Goal: Task Accomplishment & Management: Manage account settings

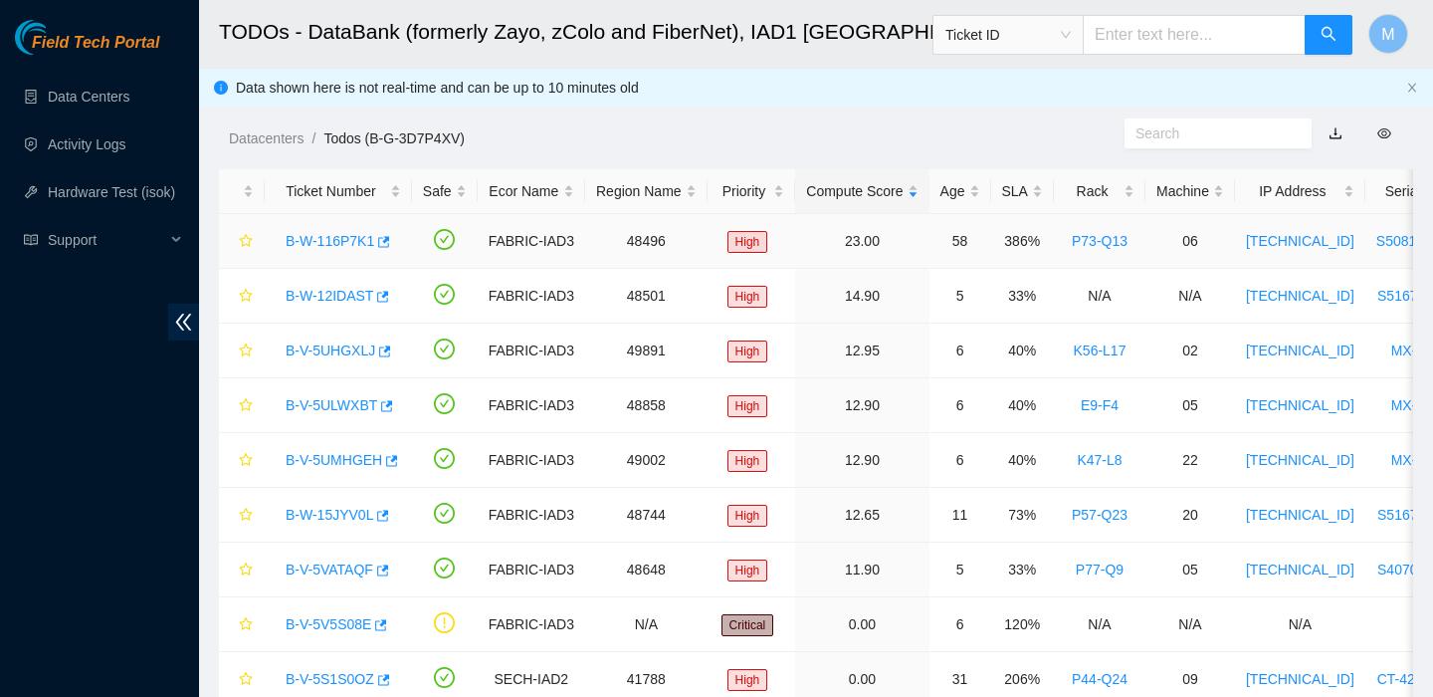
scroll to position [521, 0]
click at [77, 73] on ul "Data Centers Activity Logs Hardware Test (isok) Support" at bounding box center [99, 168] width 199 height 191
click at [76, 93] on link "Data Centers" at bounding box center [89, 97] width 82 height 16
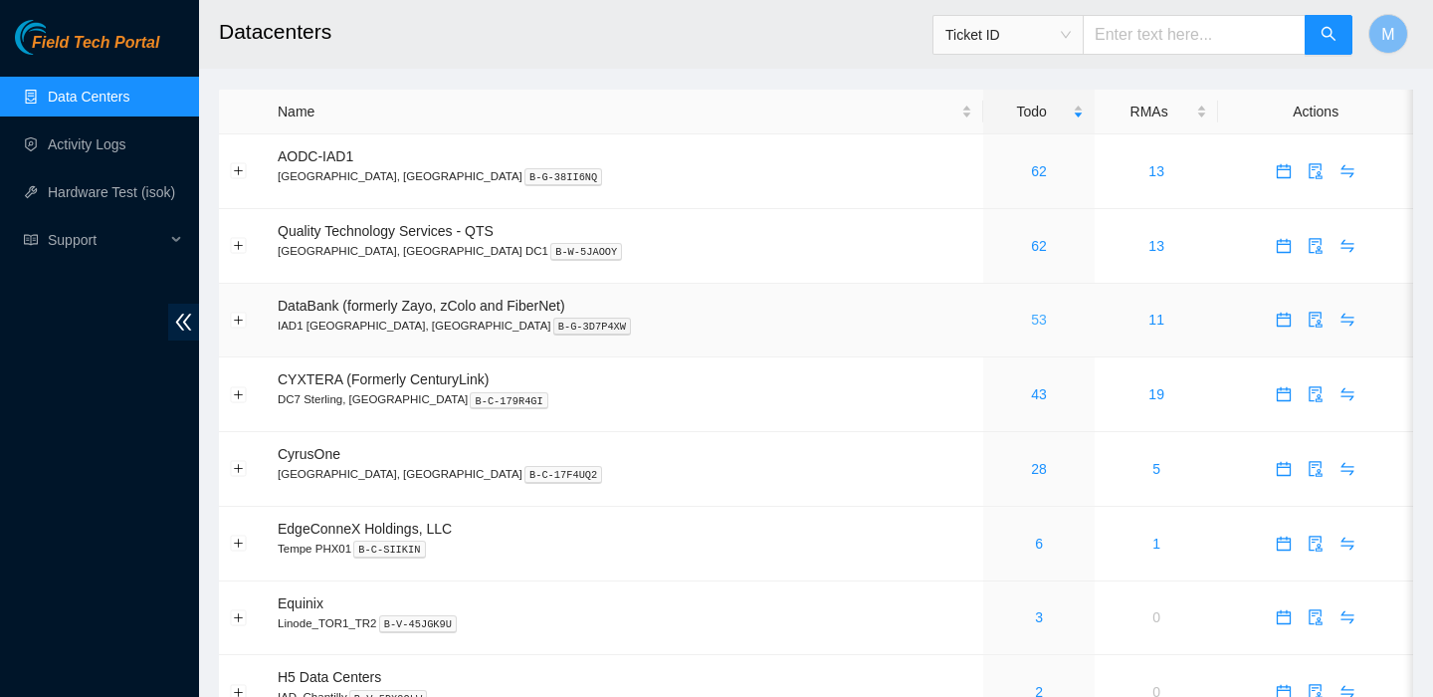
click at [1031, 321] on link "53" at bounding box center [1039, 319] width 16 height 16
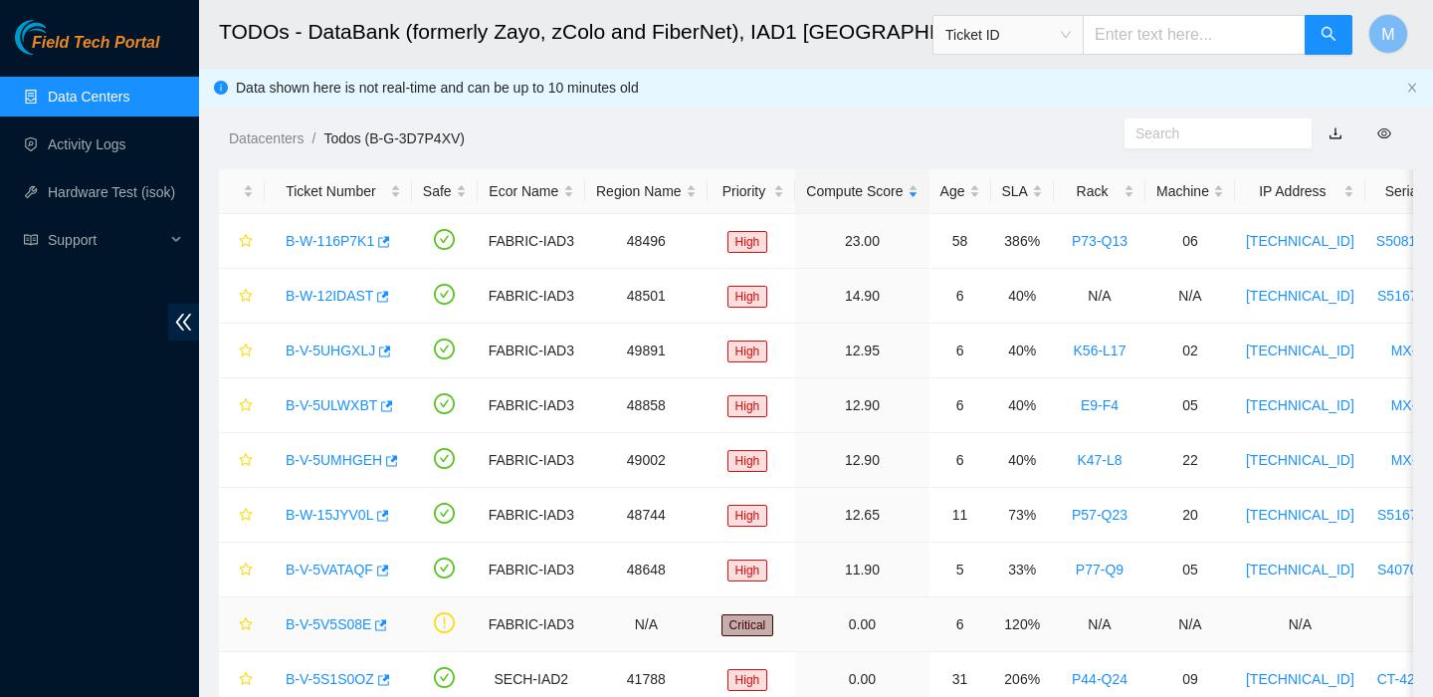
click at [335, 625] on link "B-V-5V5S08E" at bounding box center [329, 624] width 86 height 16
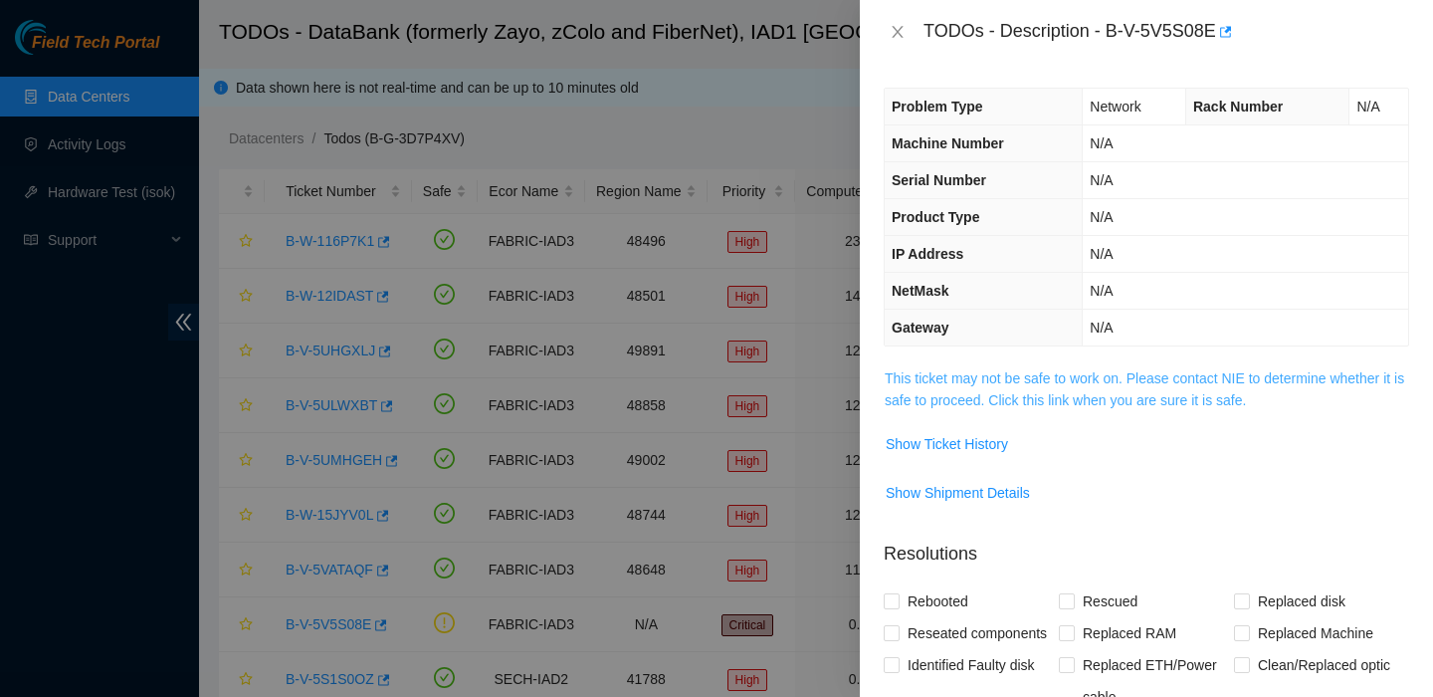
click at [972, 393] on link "This ticket may not be safe to work on. Please contact NIE to determine whether…" at bounding box center [1144, 389] width 519 height 38
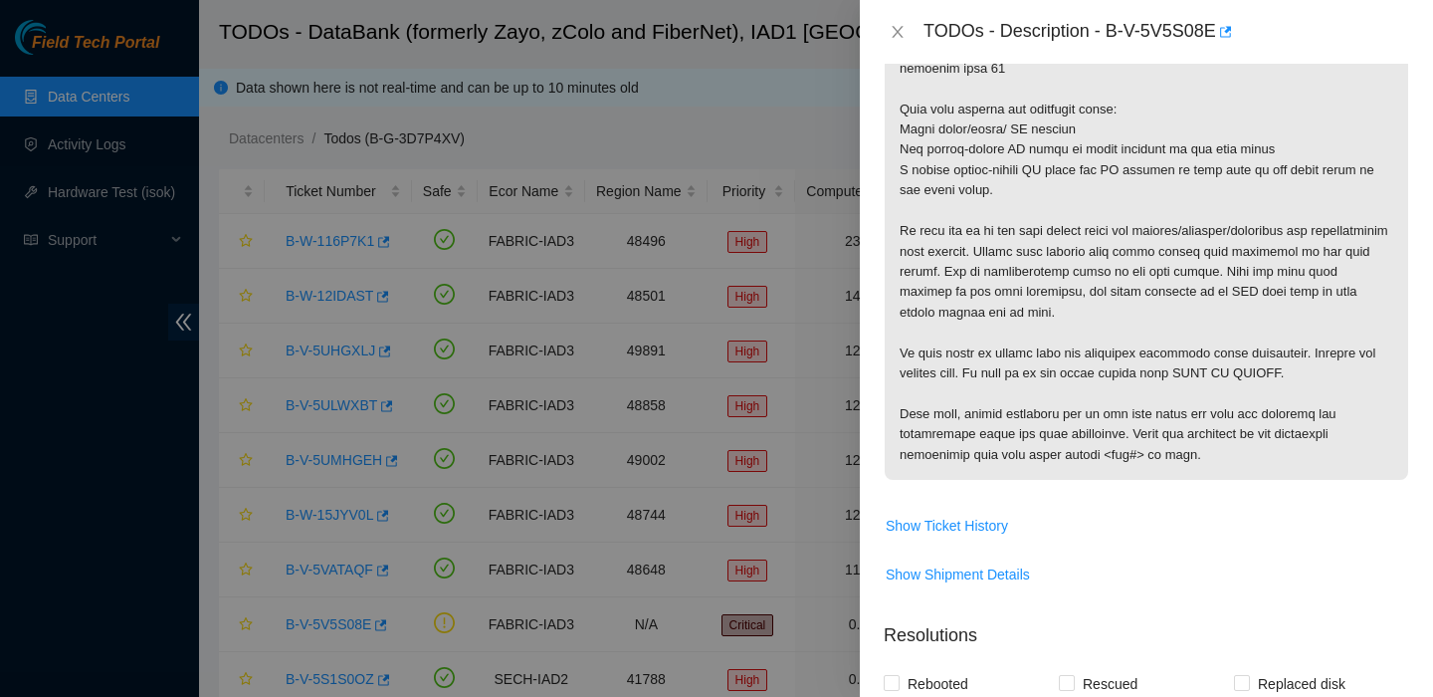
scroll to position [508, 0]
click at [893, 39] on icon "close" at bounding box center [898, 32] width 16 height 16
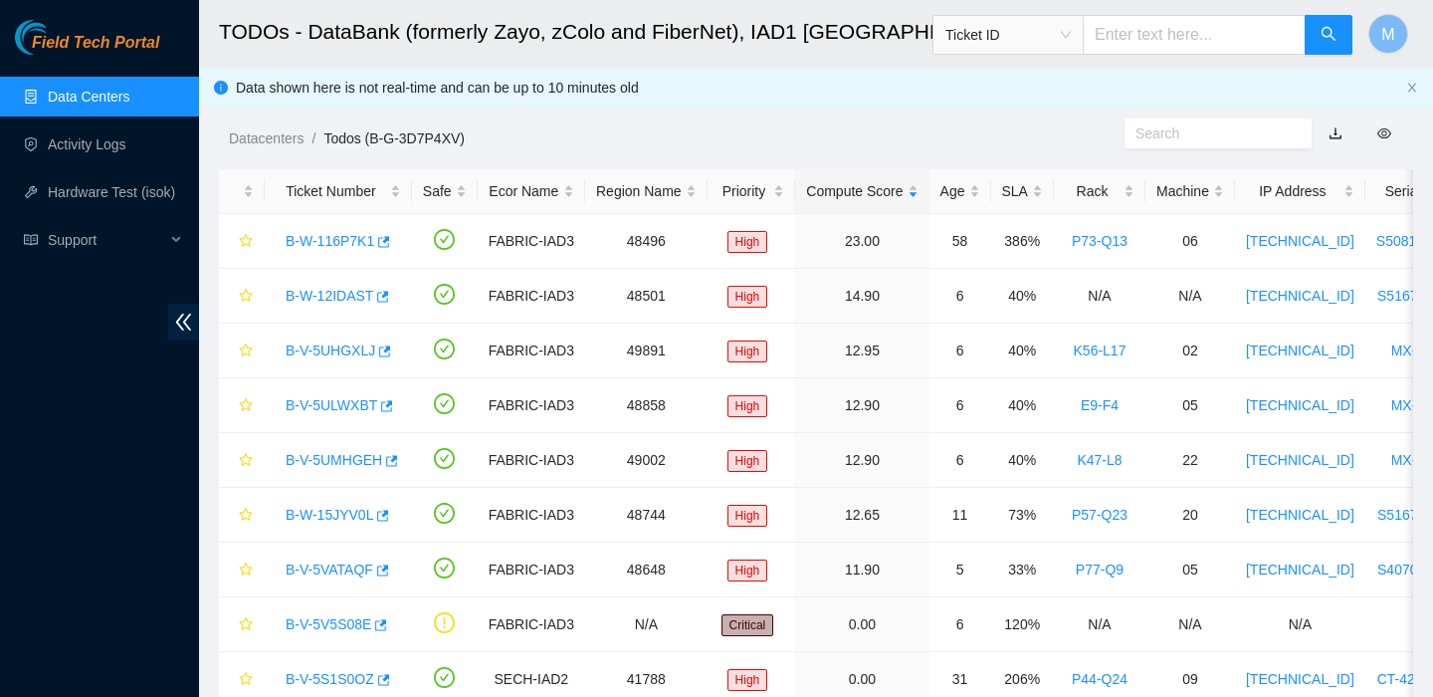
scroll to position [480, 0]
click at [774, 180] on div "Priority" at bounding box center [752, 191] width 67 height 22
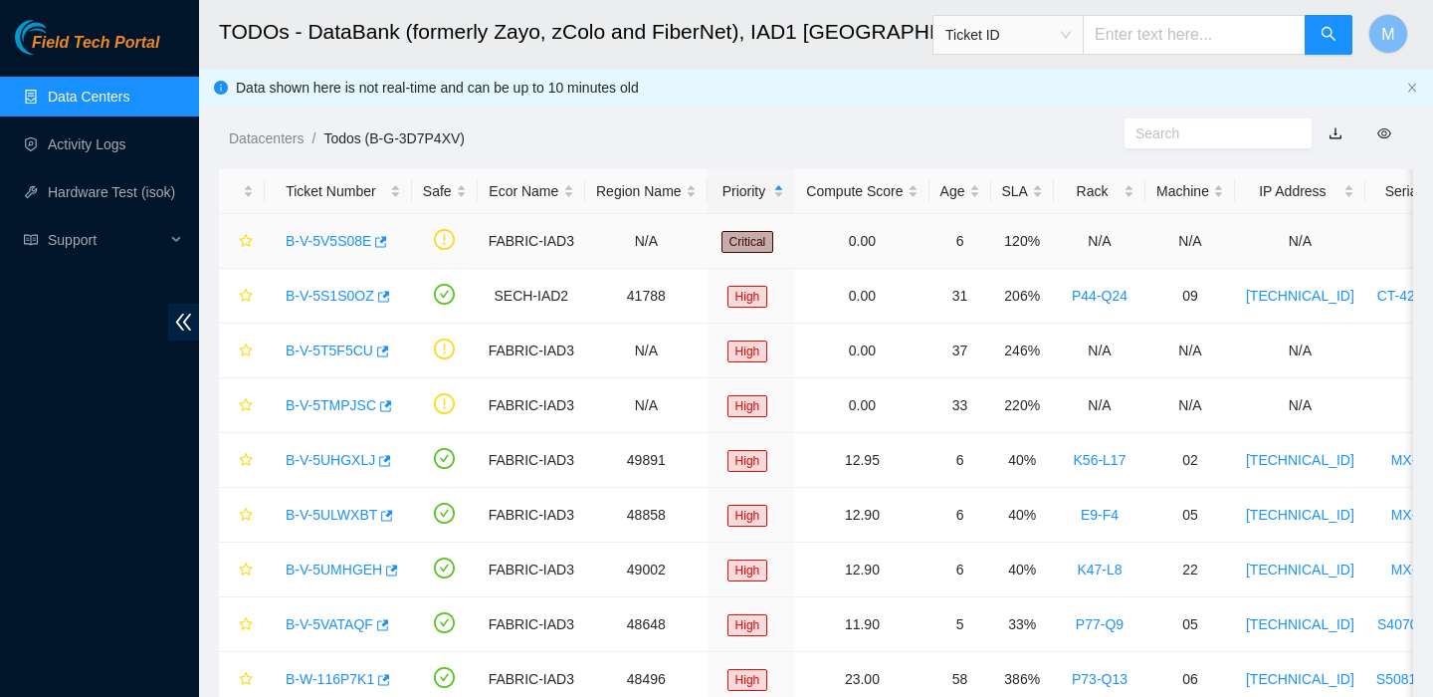
click at [348, 244] on link "B-V-5V5S08E" at bounding box center [329, 241] width 86 height 16
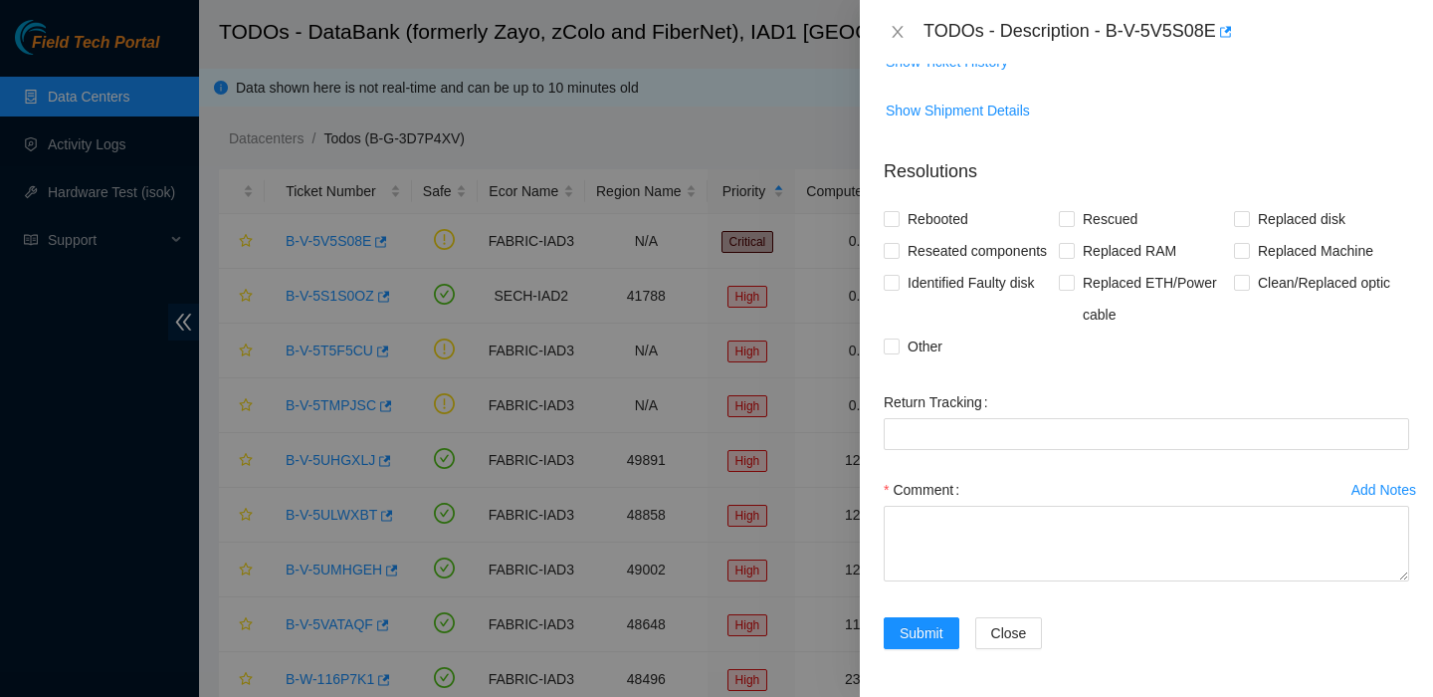
scroll to position [414, 0]
click at [896, 37] on icon "close" at bounding box center [898, 32] width 16 height 16
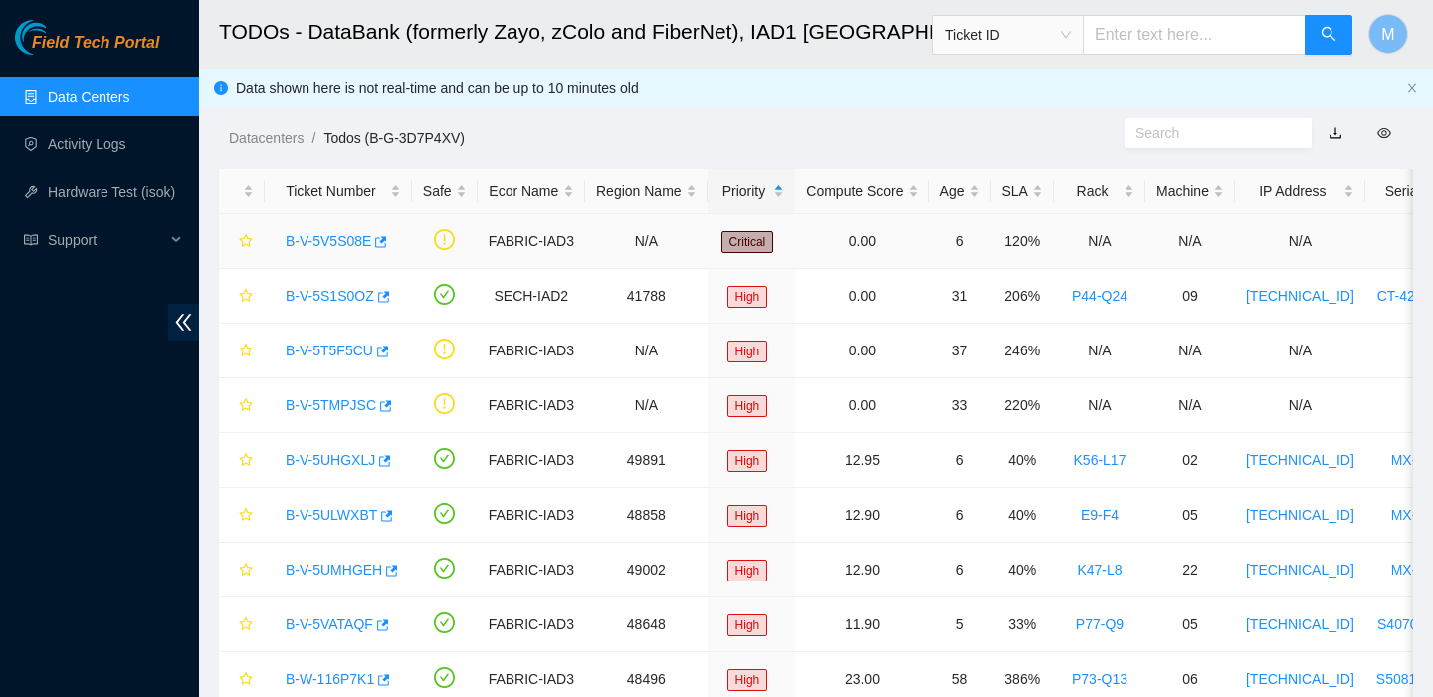
scroll to position [480, 0]
